Goal: Task Accomplishment & Management: Use online tool/utility

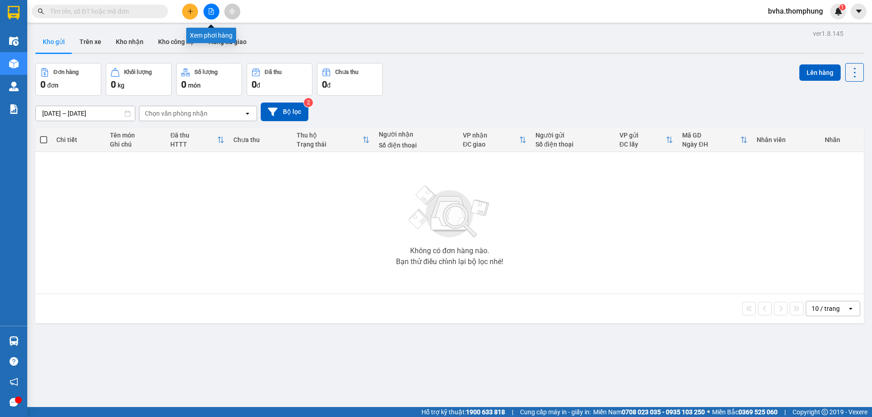
click at [211, 6] on button at bounding box center [211, 12] width 16 height 16
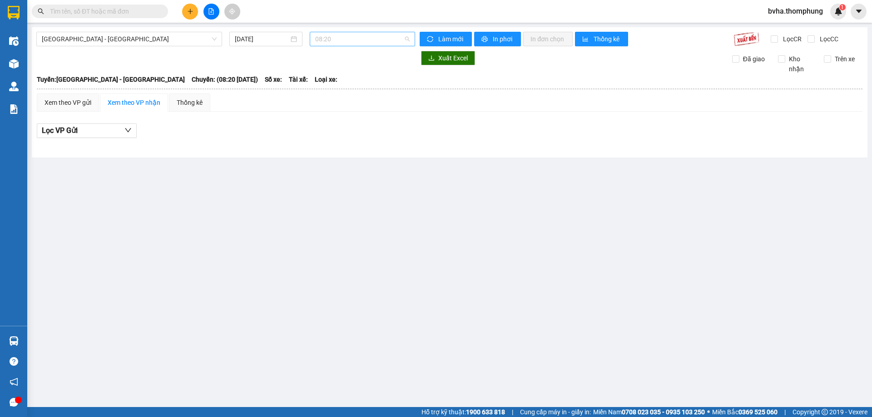
click at [346, 35] on span "08:20" at bounding box center [362, 39] width 94 height 14
click at [335, 103] on div "12:00" at bounding box center [350, 101] width 71 height 10
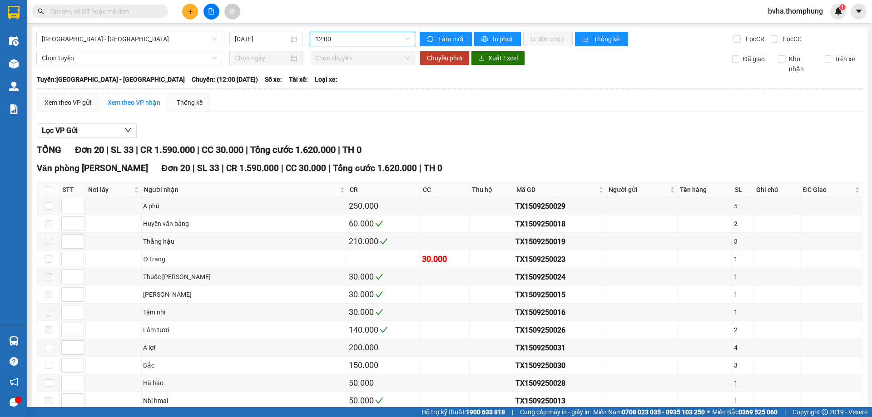
click at [347, 43] on span "12:00" at bounding box center [362, 39] width 94 height 14
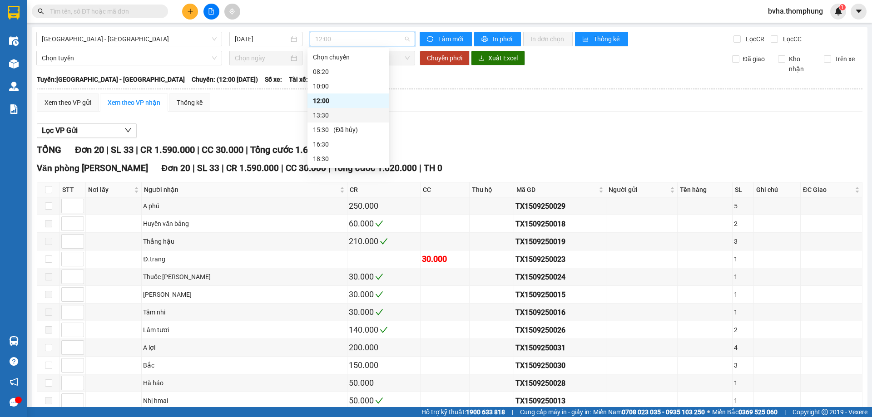
click at [332, 117] on div "13:30" at bounding box center [348, 115] width 71 height 10
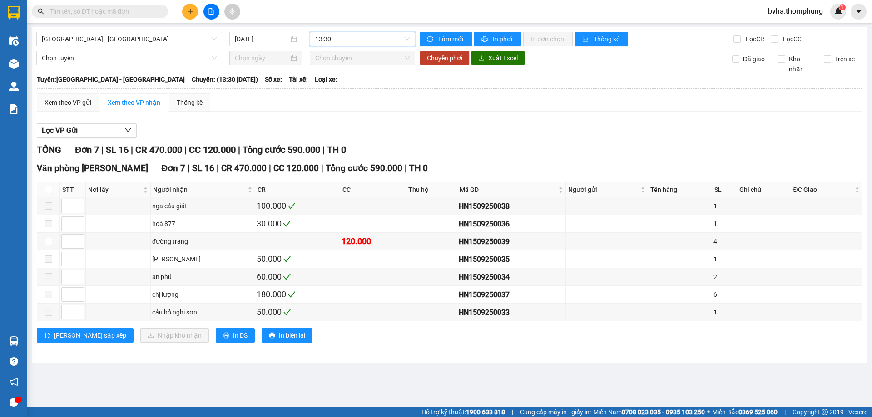
click at [356, 43] on span "13:30" at bounding box center [362, 39] width 94 height 14
click at [339, 84] on div "10:00" at bounding box center [350, 86] width 71 height 10
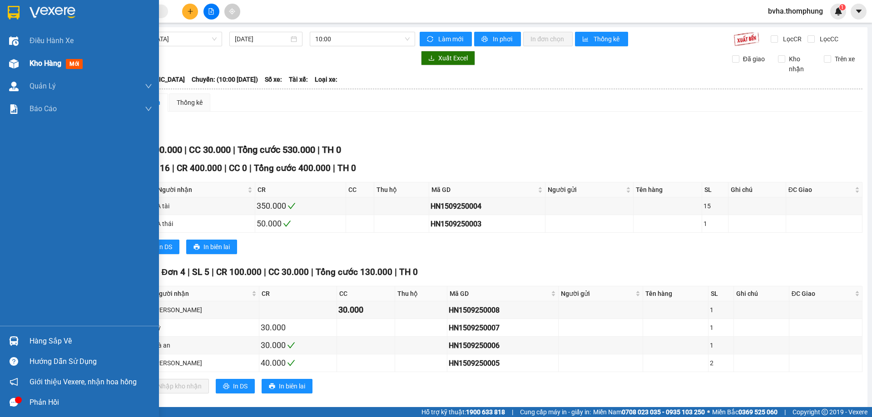
click at [24, 64] on div "Kho hàng mới" at bounding box center [79, 63] width 159 height 23
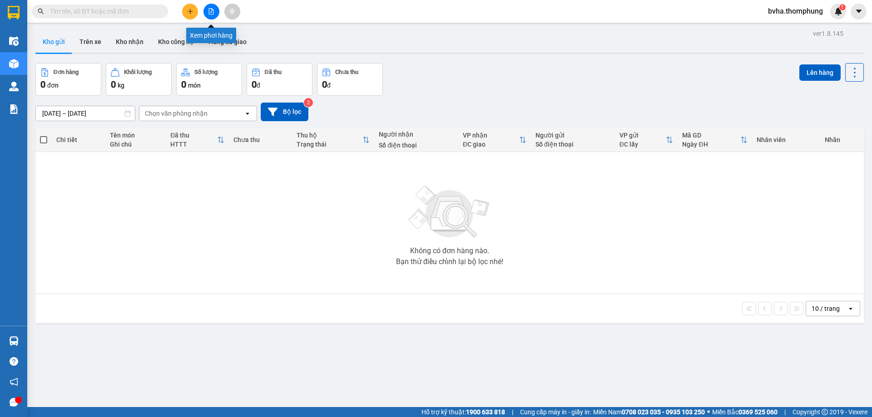
click at [213, 9] on icon "file-add" at bounding box center [211, 11] width 6 height 6
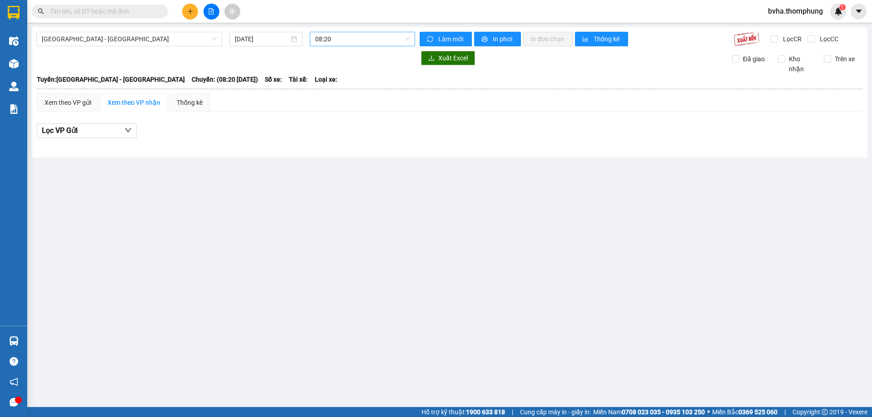
click at [361, 41] on span "08:20" at bounding box center [362, 39] width 94 height 14
click at [331, 99] on div "12:00" at bounding box center [350, 101] width 71 height 10
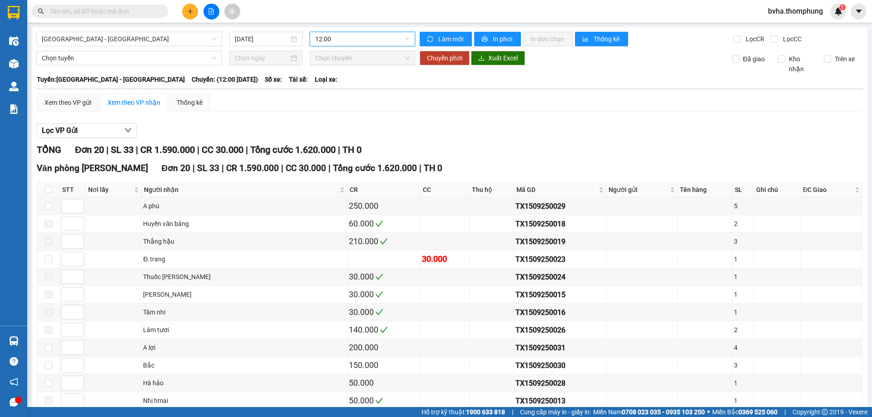
click at [376, 43] on span "12:00" at bounding box center [362, 39] width 94 height 14
click at [347, 82] on div "10:00" at bounding box center [348, 86] width 71 height 10
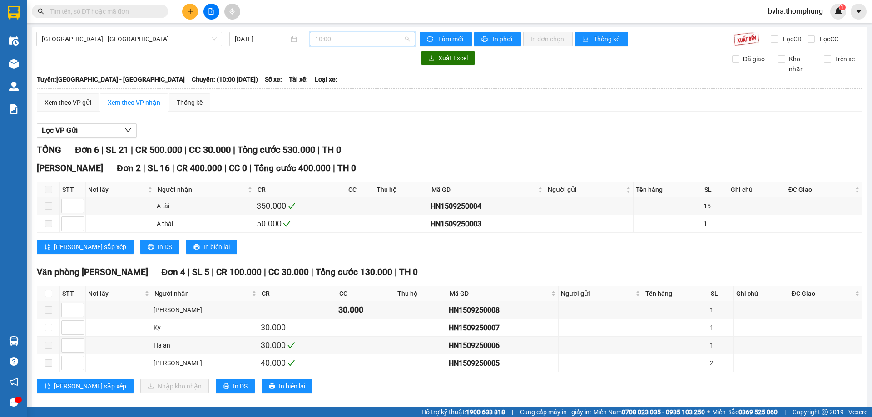
click at [352, 36] on span "10:00" at bounding box center [362, 39] width 94 height 14
click at [342, 97] on div "12:00" at bounding box center [348, 101] width 71 height 10
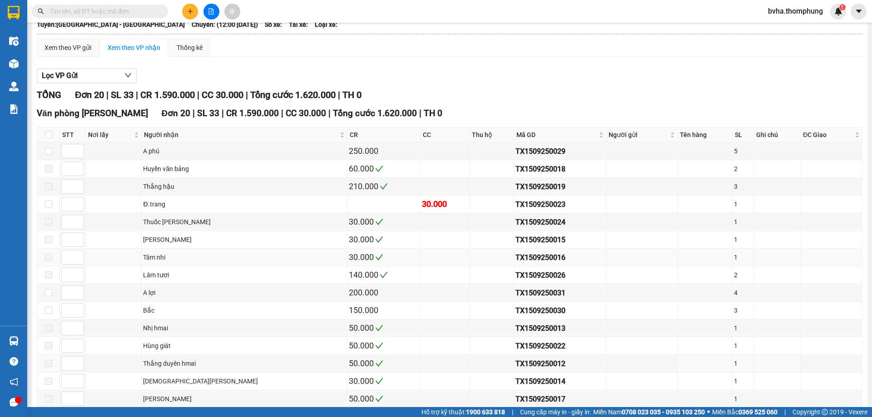
scroll to position [10, 0]
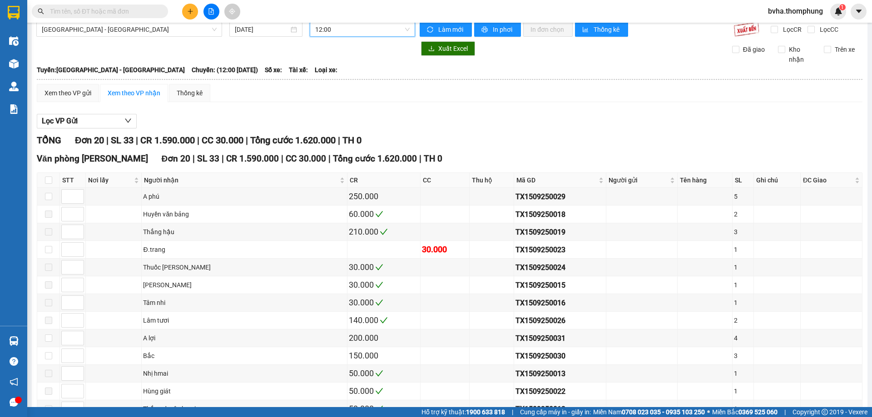
click at [364, 33] on span "12:00" at bounding box center [362, 30] width 94 height 14
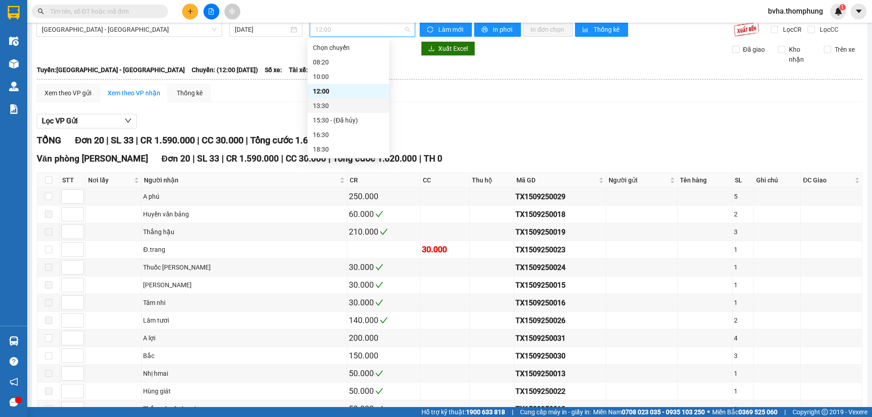
click at [324, 108] on div "13:30" at bounding box center [348, 106] width 71 height 10
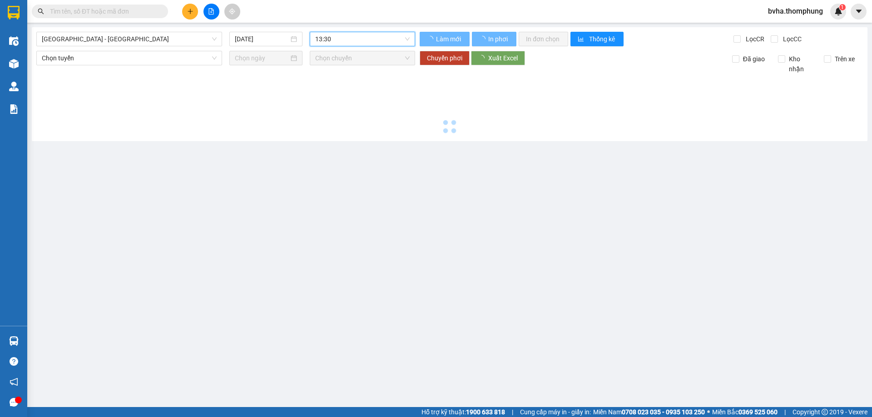
scroll to position [0, 0]
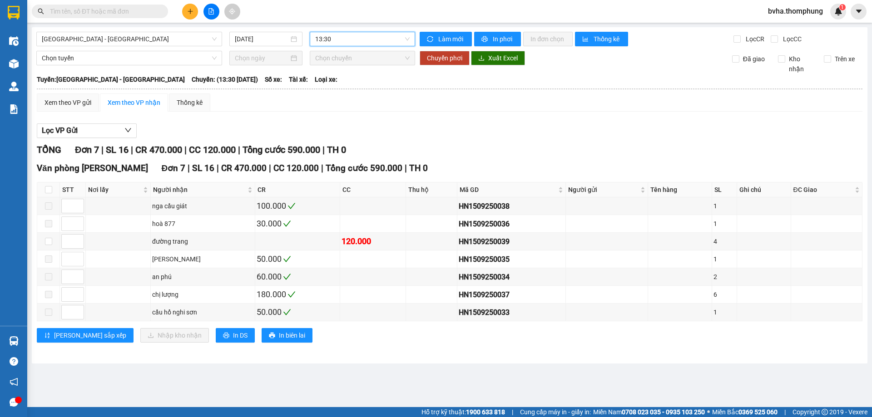
click at [364, 35] on span "13:30" at bounding box center [362, 39] width 94 height 14
click at [323, 143] on div "16:30" at bounding box center [350, 144] width 71 height 10
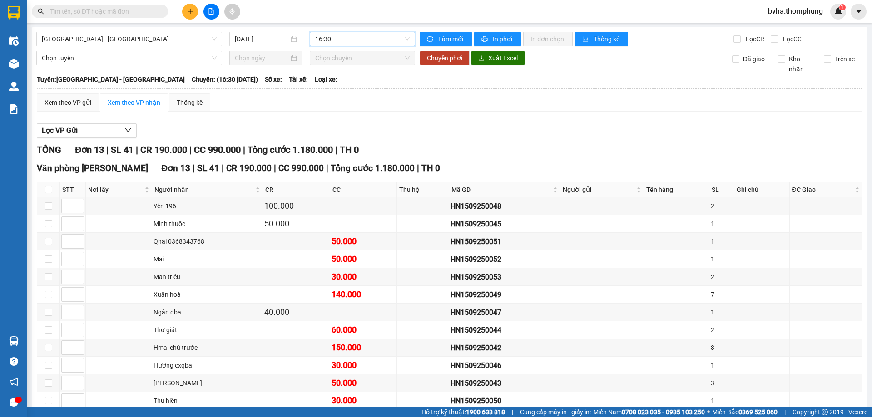
click at [365, 35] on span "16:30" at bounding box center [362, 39] width 94 height 14
click at [329, 101] on div "12:00" at bounding box center [348, 101] width 71 height 10
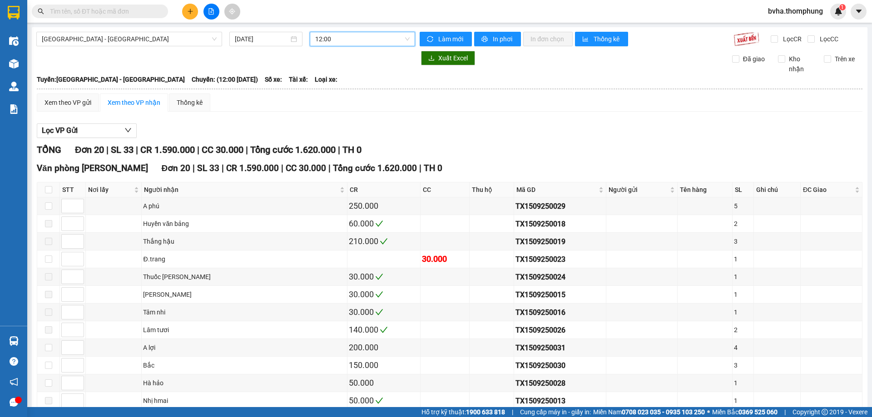
click at [352, 39] on span "12:00" at bounding box center [362, 39] width 94 height 14
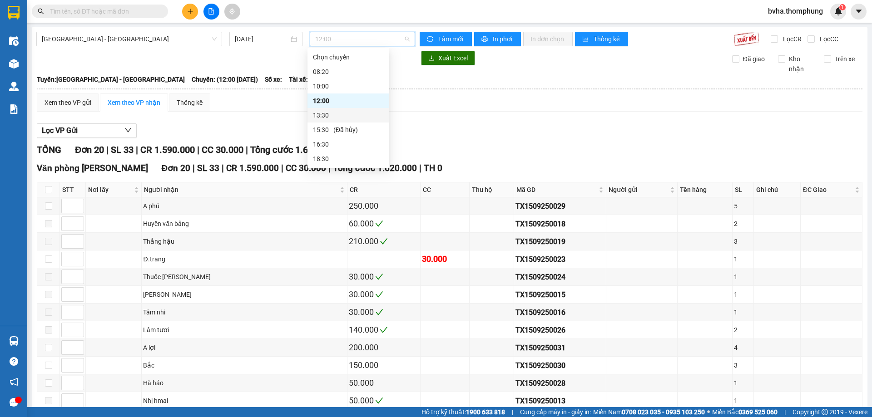
click at [323, 116] on div "13:30" at bounding box center [348, 115] width 71 height 10
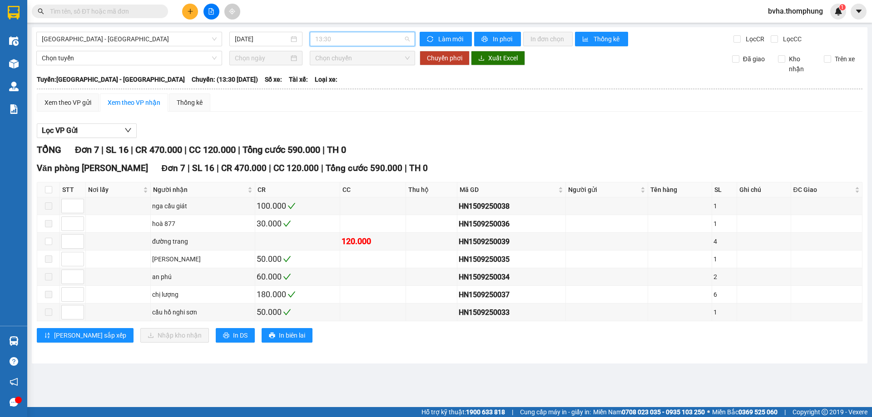
click at [336, 39] on span "13:30" at bounding box center [362, 39] width 94 height 14
click at [330, 141] on div "16:30" at bounding box center [350, 144] width 71 height 10
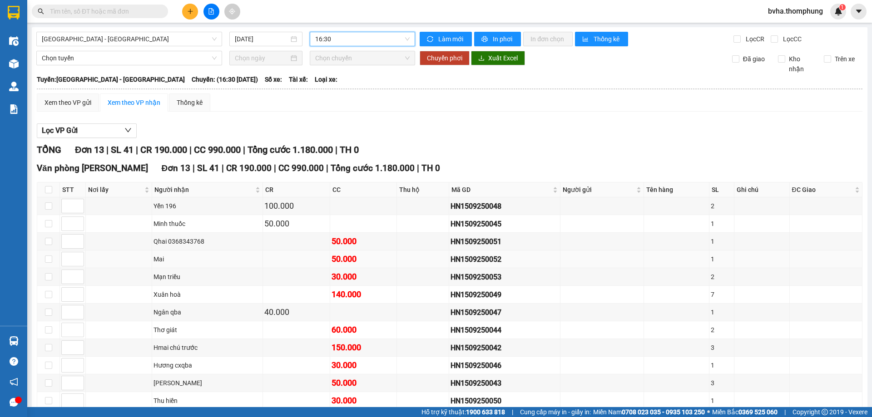
scroll to position [67, 0]
